Goal: Task Accomplishment & Management: Complete application form

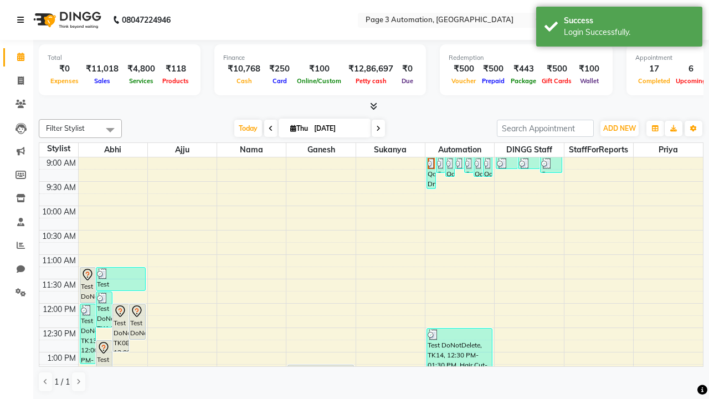
click at [23, 20] on icon at bounding box center [20, 20] width 7 height 8
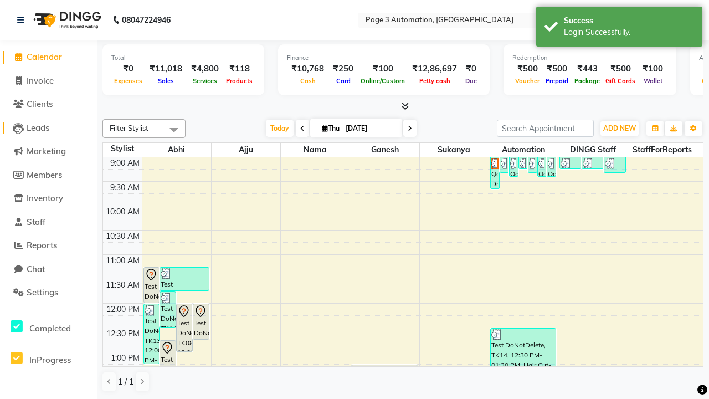
click at [48, 127] on span "Leads" at bounding box center [38, 127] width 23 height 11
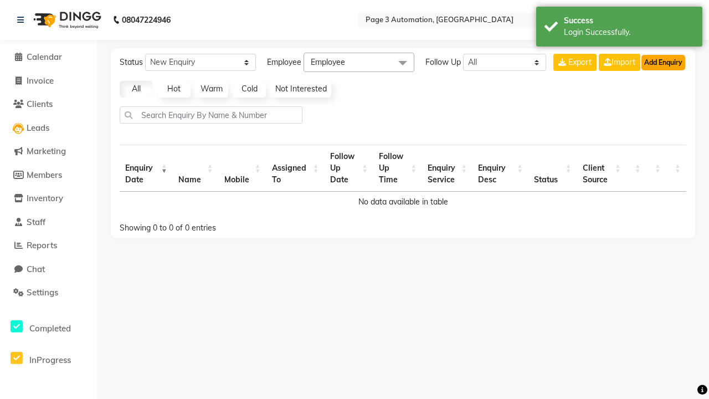
click at [663, 62] on button "Add Enquiry" at bounding box center [663, 62] width 44 height 15
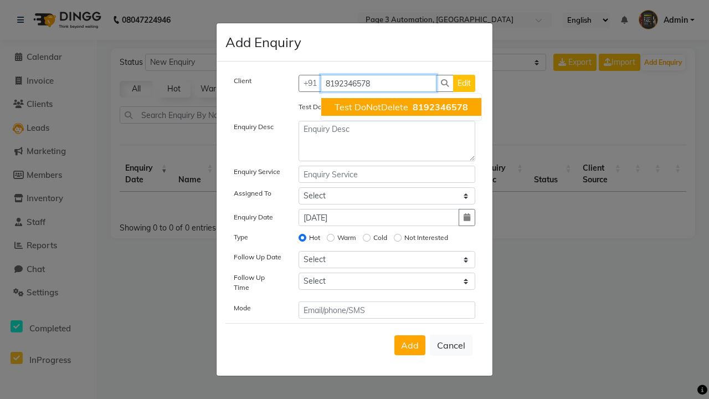
click at [401, 107] on span "Test DoNotDelete" at bounding box center [371, 106] width 74 height 11
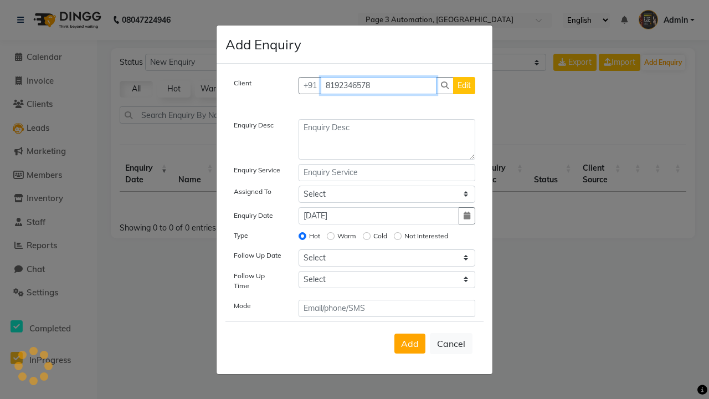
type input "8192346578"
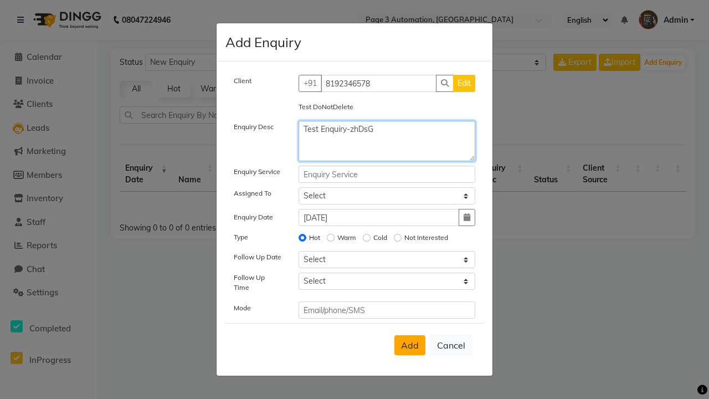
type textarea "Test Enquiry-zhDsG"
click at [410, 345] on span "Add" at bounding box center [410, 344] width 18 height 11
select select
radio input "false"
select select
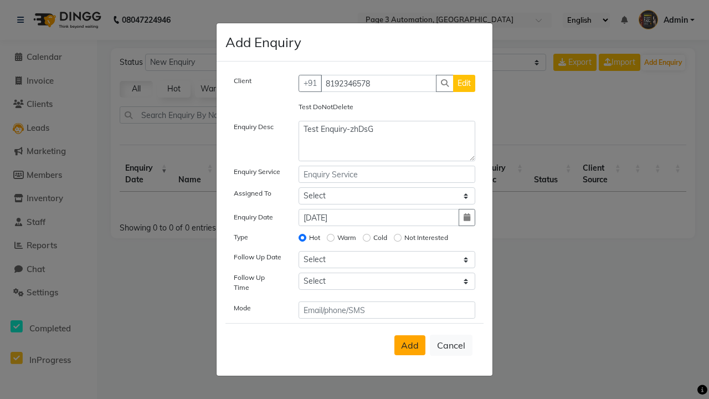
select select
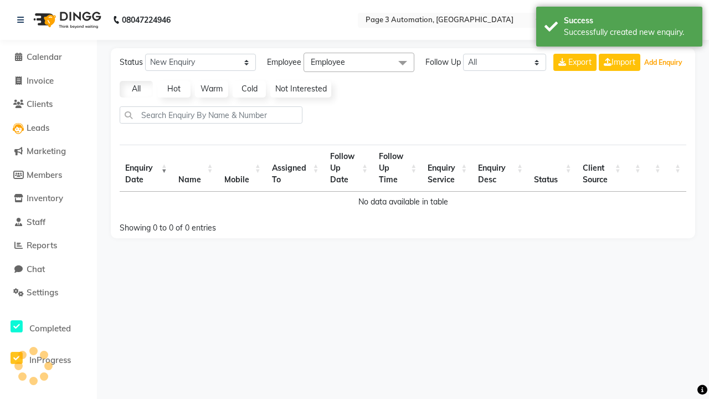
select select "10"
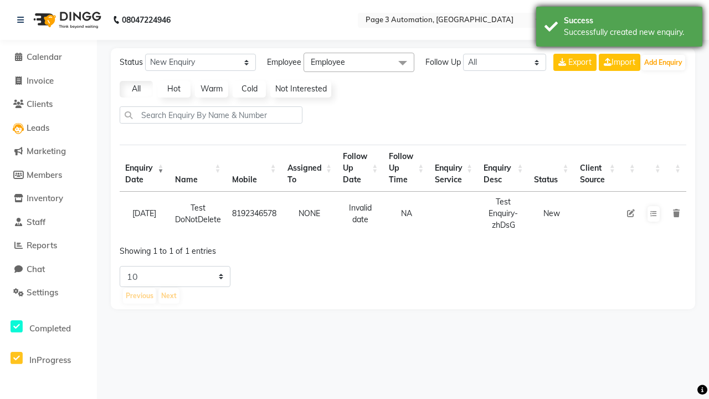
click at [619, 28] on div "Successfully created new enquiry." at bounding box center [628, 33] width 130 height 12
